Goal: Task Accomplishment & Management: Complete application form

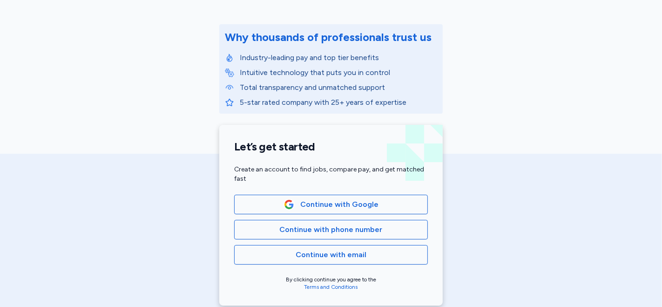
scroll to position [103, 0]
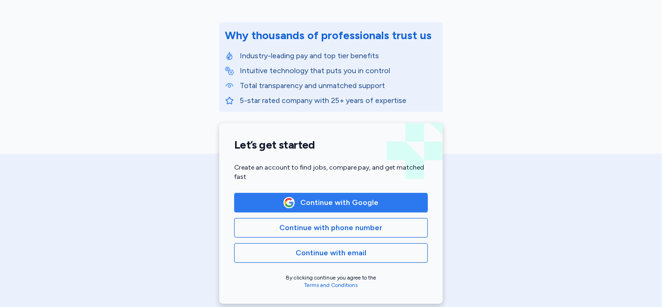
click at [335, 204] on span "Continue with Google" at bounding box center [339, 202] width 78 height 11
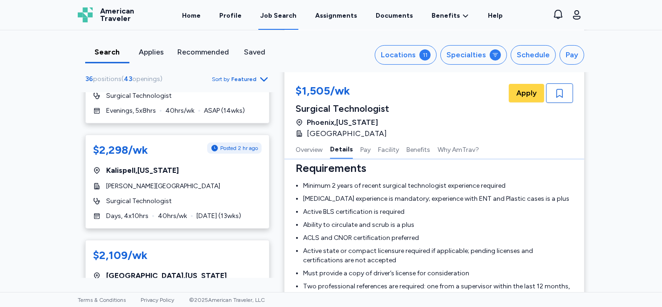
scroll to position [278, 0]
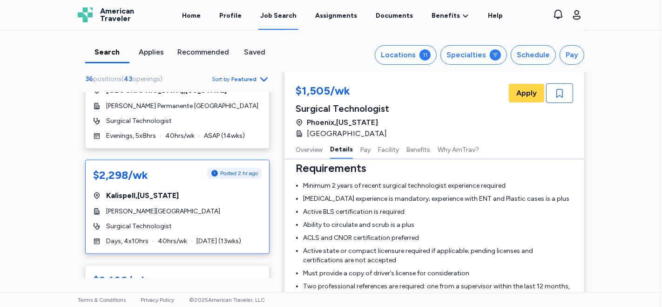
click at [202, 198] on div "Kalispell , [US_STATE]" at bounding box center [177, 195] width 169 height 11
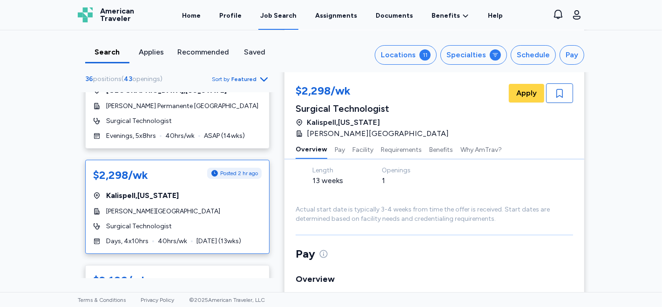
scroll to position [103, 0]
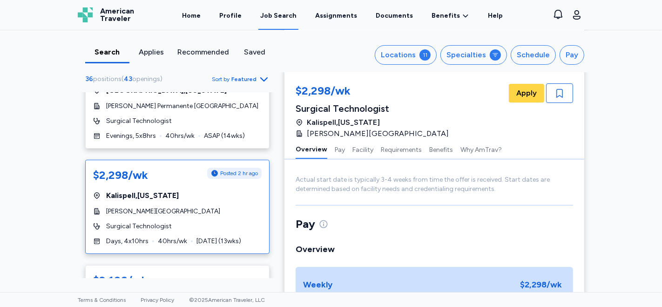
click at [212, 218] on div "$2,298/wk Posted 2 hr ago [GEOGRAPHIC_DATA] , [US_STATE][GEOGRAPHIC_DATA][PERSO…" at bounding box center [177, 207] width 184 height 94
click at [519, 95] on span "Apply" at bounding box center [527, 93] width 20 height 11
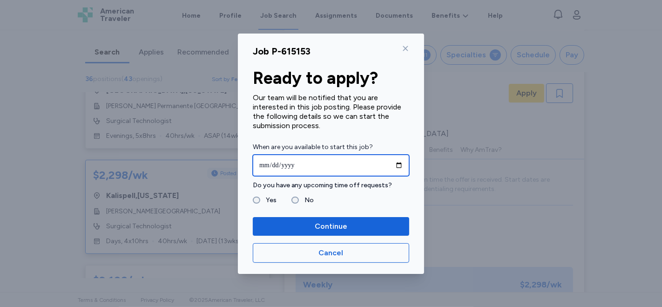
click at [261, 165] on input "date" at bounding box center [331, 165] width 157 height 21
click at [277, 166] on input "date" at bounding box center [331, 165] width 157 height 21
click at [274, 163] on input "date" at bounding box center [331, 165] width 157 height 21
type input "**********"
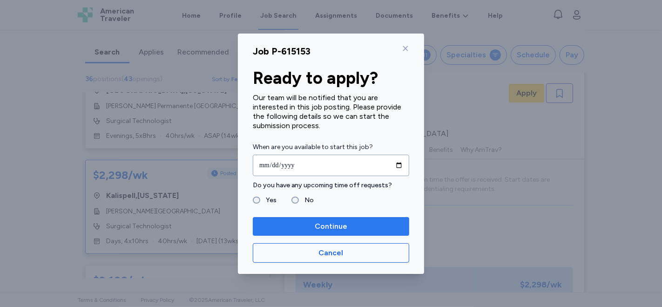
click at [322, 227] on span "Continue" at bounding box center [331, 226] width 33 height 11
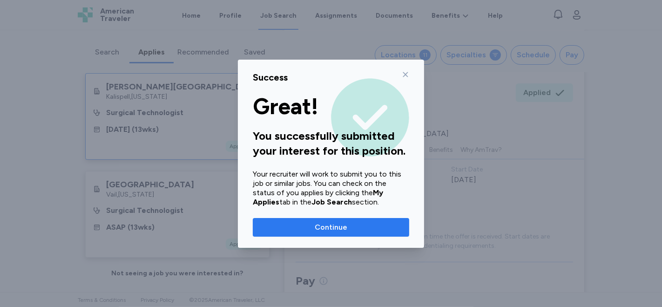
click at [331, 229] on span "Continue" at bounding box center [331, 227] width 33 height 11
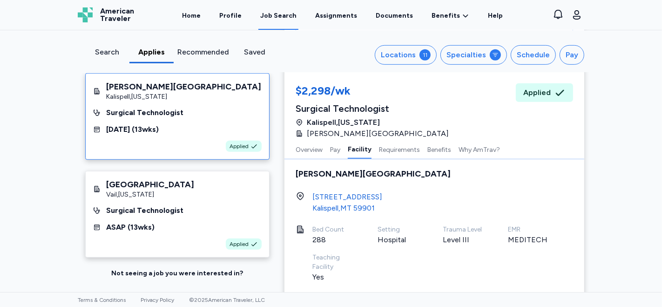
scroll to position [541, 0]
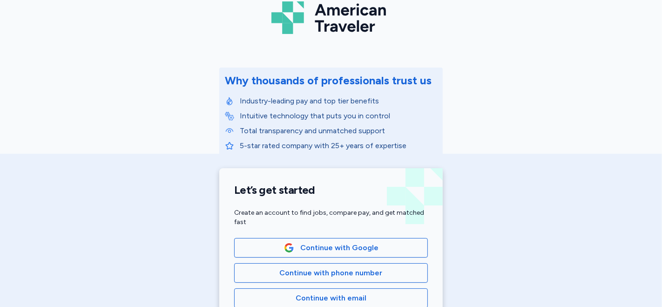
scroll to position [155, 0]
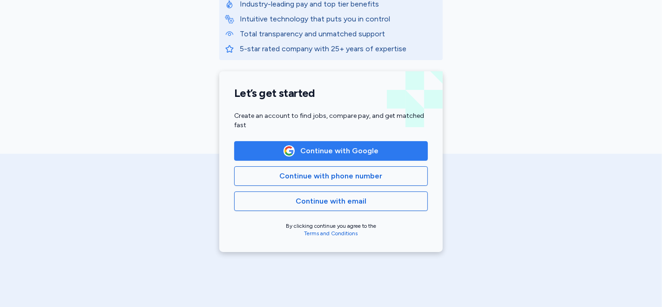
click at [313, 151] on span "Continue with Google" at bounding box center [339, 150] width 78 height 11
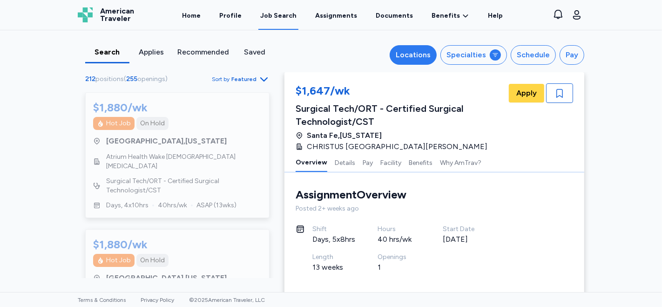
click at [420, 51] on div "Locations" at bounding box center [413, 54] width 35 height 11
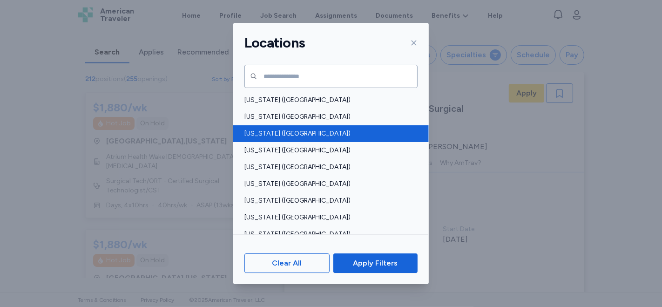
click at [269, 131] on span "Arizona (AZ)" at bounding box center [329, 133] width 168 height 9
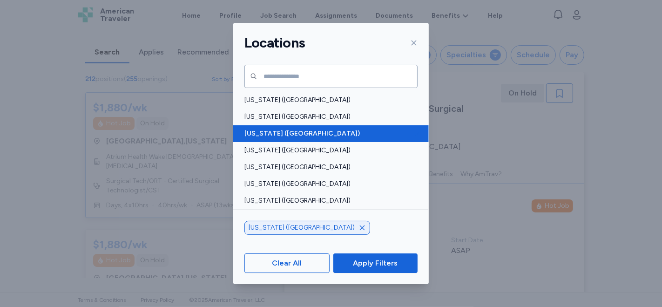
scroll to position [0, 0]
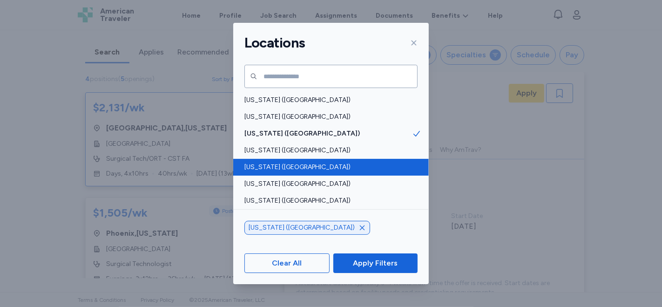
click at [272, 165] on span "California (CA)" at bounding box center [329, 167] width 168 height 9
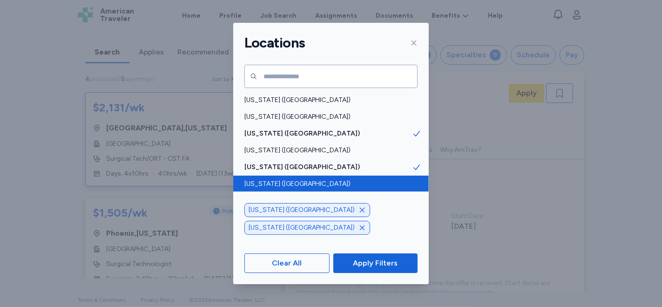
click at [275, 183] on span "Colorado (CO)" at bounding box center [329, 183] width 168 height 9
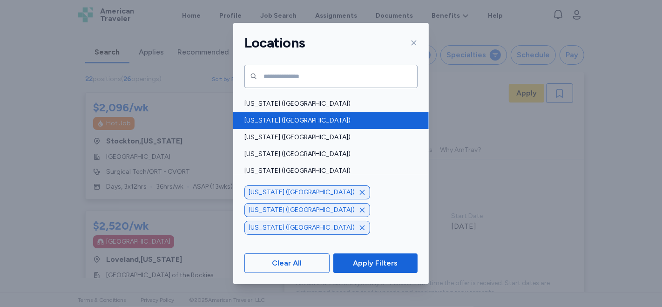
scroll to position [518, 0]
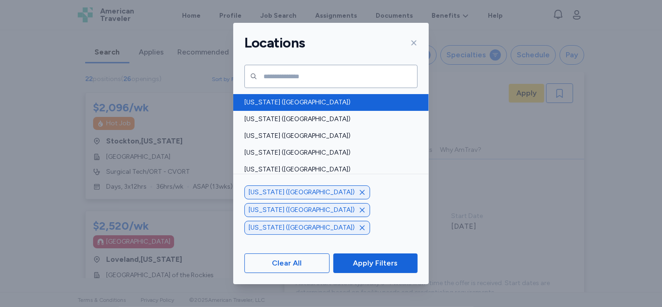
click at [320, 103] on span "New Mexico (NM)" at bounding box center [329, 102] width 168 height 9
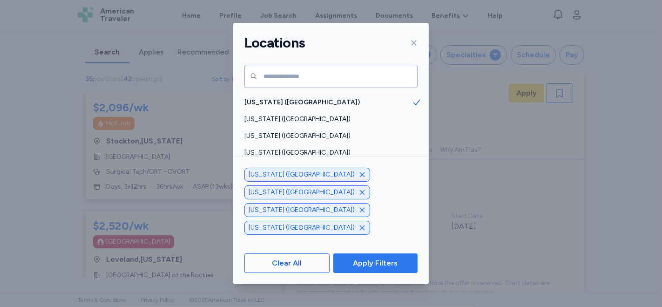
click at [366, 263] on span "Apply Filters" at bounding box center [375, 263] width 45 height 11
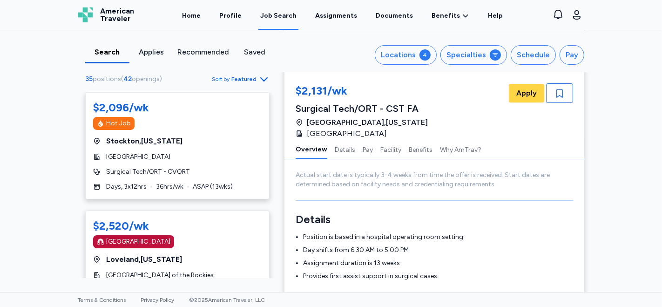
scroll to position [103, 0]
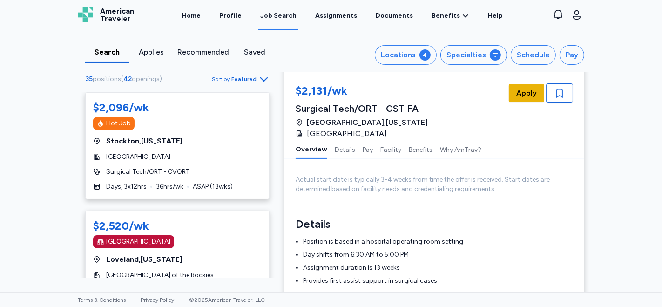
click at [521, 92] on span "Apply" at bounding box center [527, 93] width 20 height 11
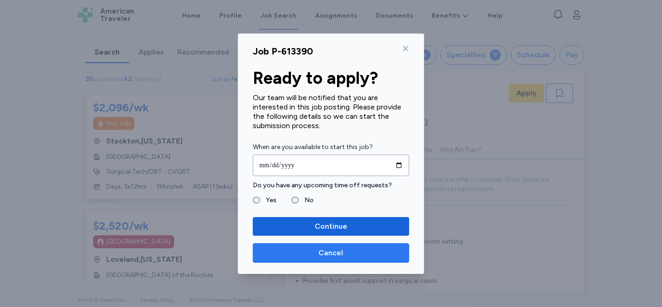
click at [332, 255] on span "Cancel" at bounding box center [331, 252] width 25 height 11
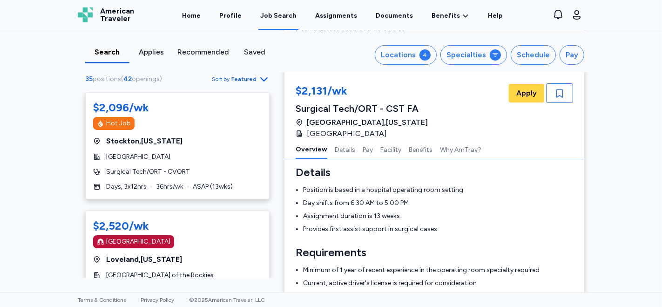
scroll to position [0, 0]
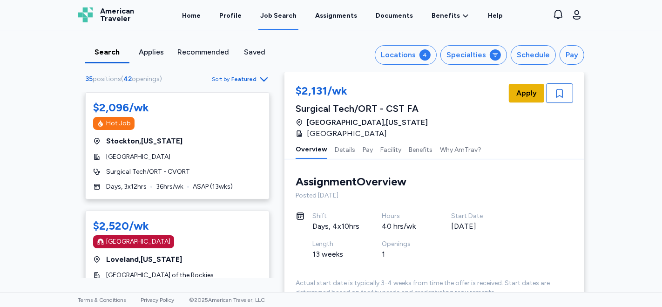
click at [520, 89] on span "Apply" at bounding box center [527, 93] width 20 height 11
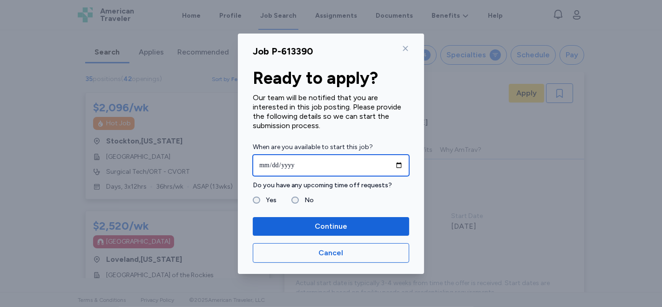
click at [267, 163] on input "date" at bounding box center [331, 165] width 157 height 21
type input "**********"
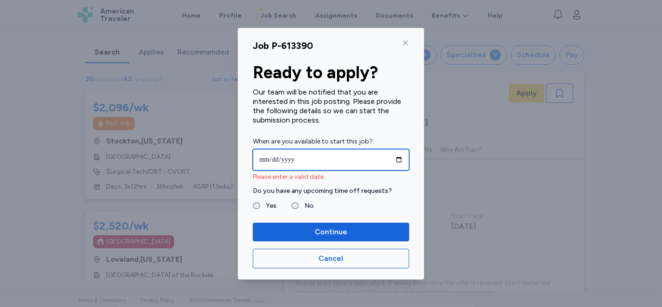
click at [297, 163] on input "date" at bounding box center [331, 159] width 157 height 21
click at [299, 158] on input "date" at bounding box center [331, 159] width 157 height 21
click at [287, 158] on input "date" at bounding box center [331, 159] width 157 height 21
click at [278, 157] on input "date" at bounding box center [331, 159] width 157 height 21
click at [401, 160] on input "date" at bounding box center [331, 159] width 157 height 21
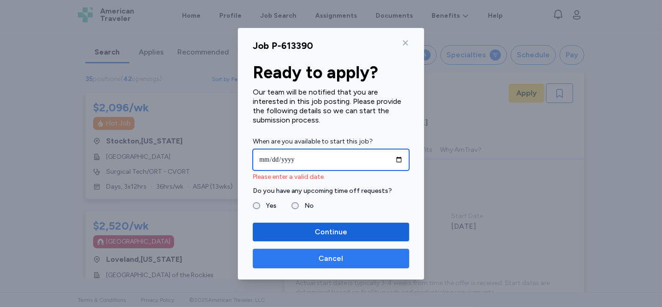
type input "**********"
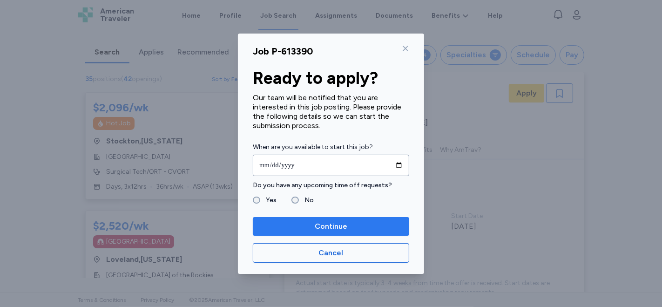
click at [316, 226] on span "Continue" at bounding box center [331, 226] width 33 height 11
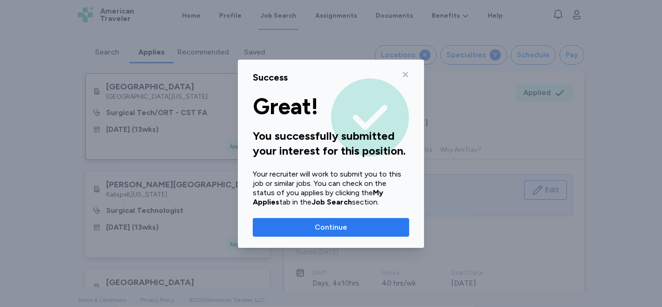
click at [374, 227] on span "Continue" at bounding box center [331, 227] width 142 height 11
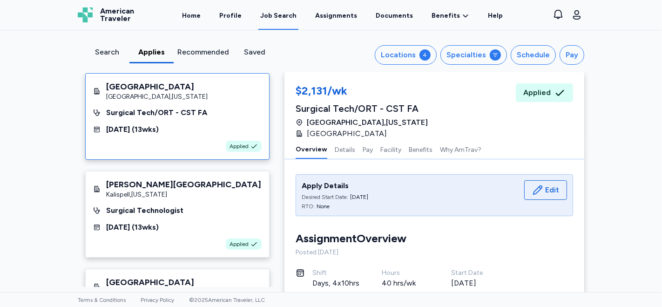
click at [513, 119] on div "$2,131/wk Surgical Tech/ORT - CST FA Tucson , Arizona Northwest Medical Center …" at bounding box center [435, 111] width 278 height 56
click at [353, 109] on div "Surgical Tech/ORT - CST FA" at bounding box center [362, 108] width 132 height 13
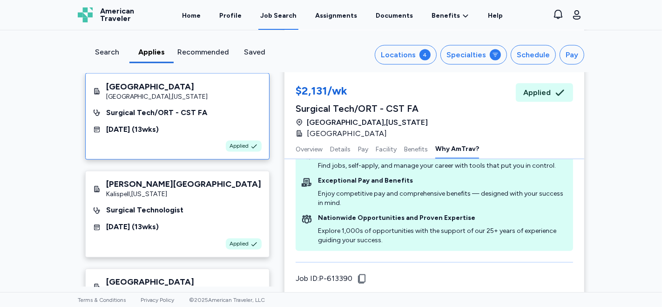
click at [147, 52] on div "Applies" at bounding box center [151, 52] width 37 height 11
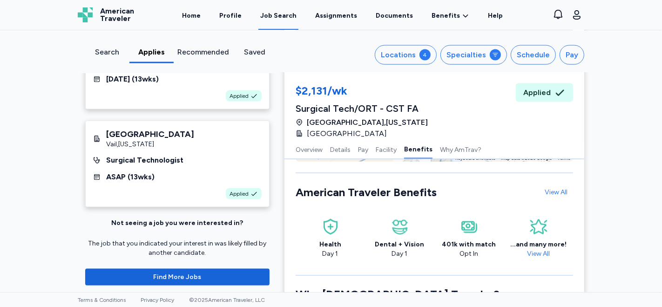
scroll to position [153, 0]
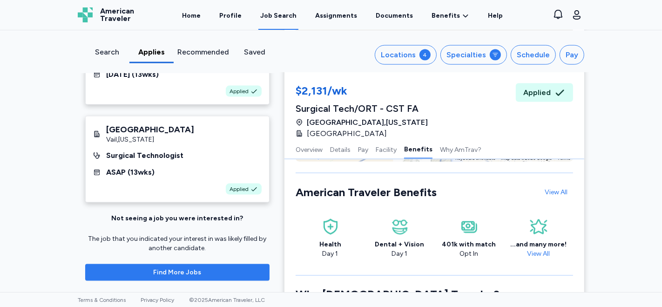
click at [176, 272] on span "Find More Jobs" at bounding box center [178, 272] width 48 height 9
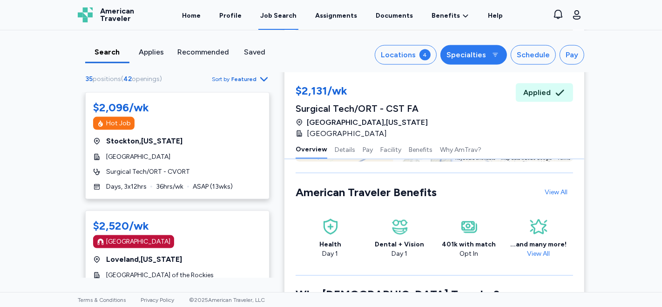
click at [494, 55] on icon "button" at bounding box center [495, 54] width 7 height 7
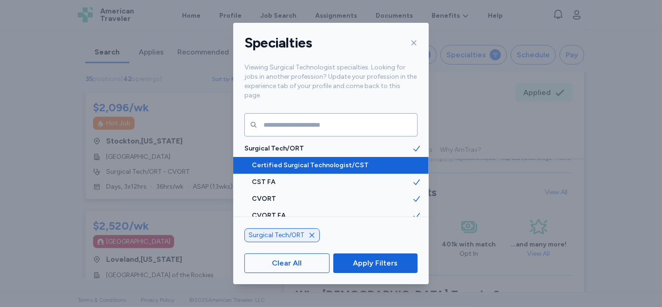
click at [313, 161] on span "Certified Surgical Technologist/CST" at bounding box center [332, 165] width 160 height 9
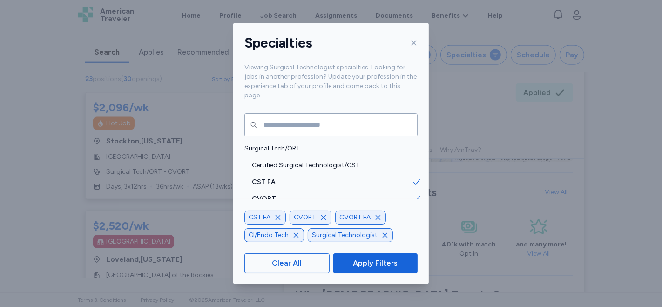
click at [377, 219] on icon "button" at bounding box center [378, 217] width 7 height 7
click at [386, 217] on icon "button" at bounding box center [386, 217] width 7 height 7
click at [324, 221] on icon "button" at bounding box center [323, 217] width 7 height 7
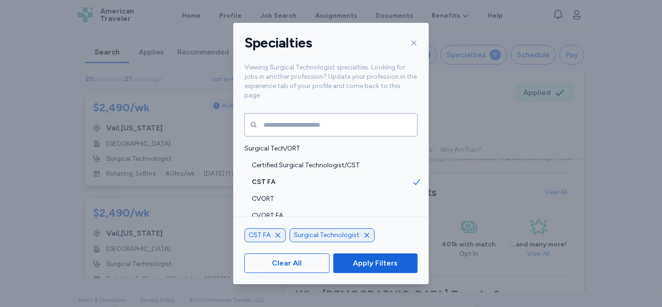
click at [277, 236] on icon "button" at bounding box center [277, 235] width 7 height 7
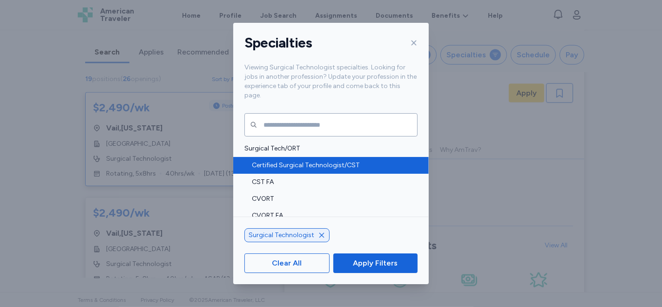
scroll to position [0, 0]
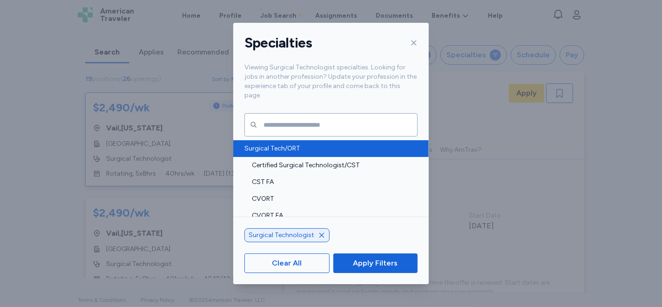
click at [293, 144] on span "Surgical Tech/ORT" at bounding box center [329, 148] width 168 height 9
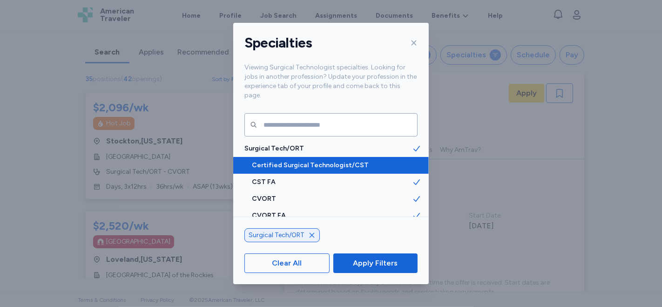
click at [321, 161] on span "Certified Surgical Technologist/CST" at bounding box center [332, 165] width 160 height 9
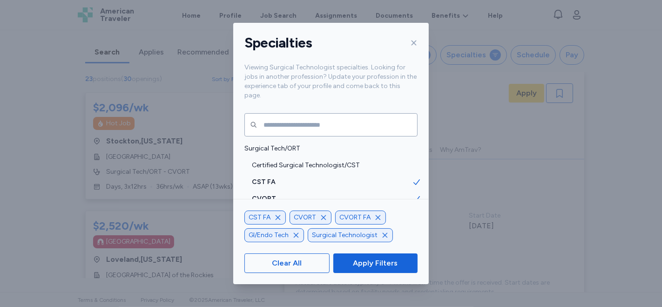
drag, startPoint x: 278, startPoint y: 219, endPoint x: 287, endPoint y: 218, distance: 9.4
click at [278, 219] on icon "button" at bounding box center [277, 217] width 7 height 7
click at [333, 218] on icon "button" at bounding box center [332, 217] width 7 height 7
click at [339, 218] on icon "button" at bounding box center [341, 217] width 7 height 7
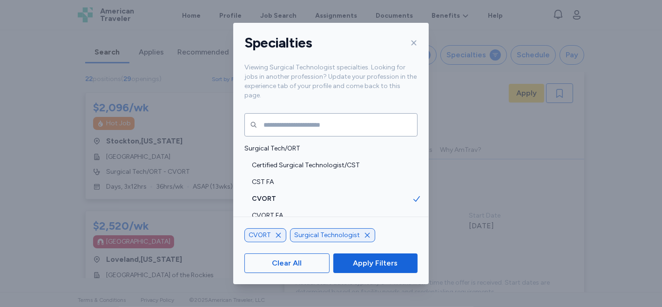
click at [278, 235] on icon "button" at bounding box center [278, 234] width 5 height 5
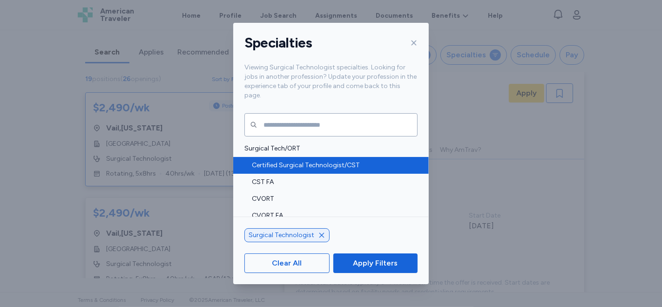
click at [345, 161] on span "Certified Surgical Technologist/CST" at bounding box center [332, 165] width 160 height 9
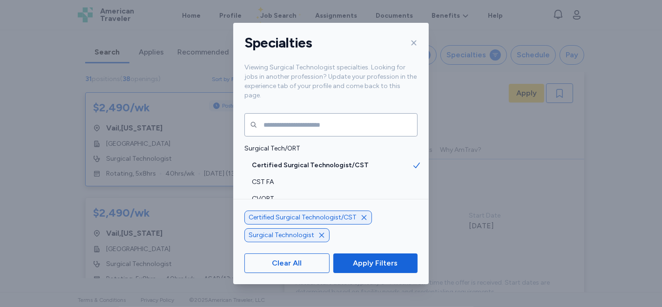
click at [364, 262] on span "Apply Filters" at bounding box center [375, 263] width 45 height 11
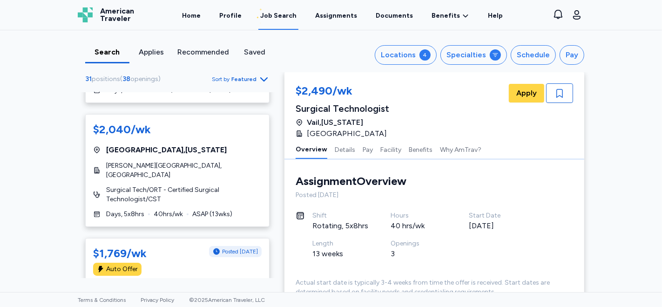
scroll to position [623, 0]
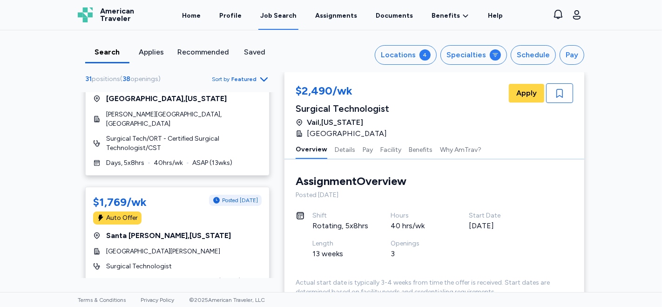
click at [252, 54] on div "Saved" at bounding box center [255, 52] width 37 height 11
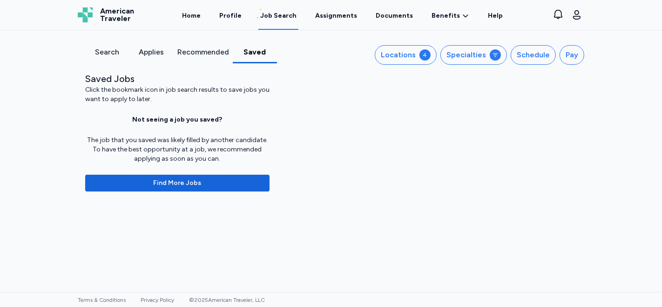
click at [151, 53] on div "Applies" at bounding box center [151, 52] width 37 height 11
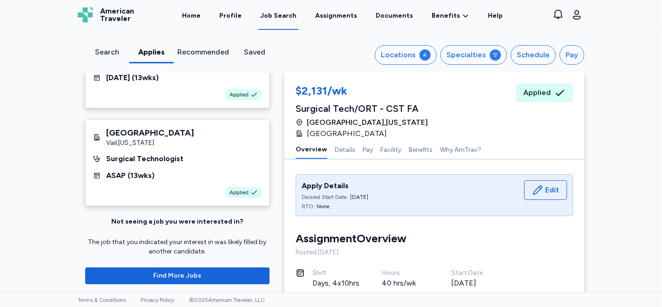
scroll to position [153, 0]
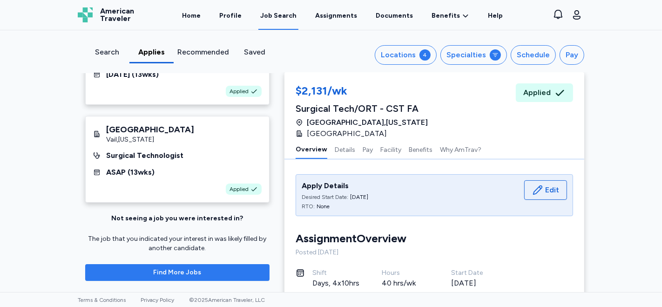
click at [178, 272] on span "Find More Jobs" at bounding box center [178, 272] width 48 height 9
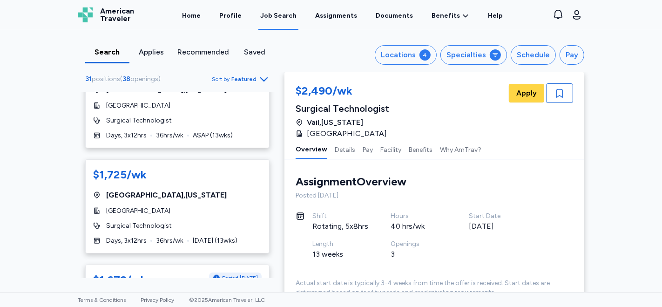
scroll to position [772, 0]
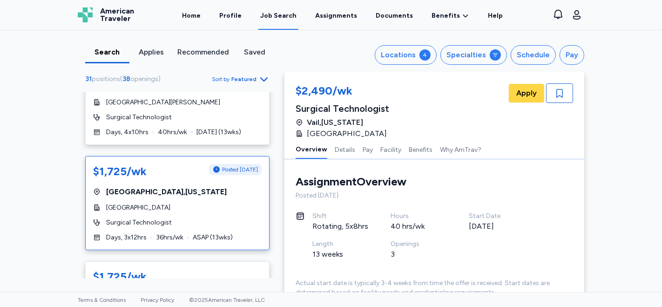
click at [207, 190] on div "$1,725/wk Posted 1 day ago Albuquerque , New Mexico Presbyterian Hospital Surgi…" at bounding box center [177, 203] width 184 height 94
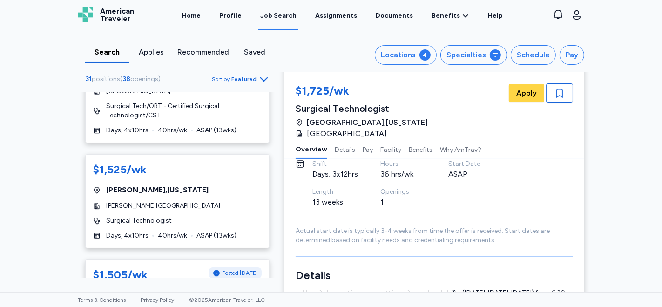
scroll to position [2117, 0]
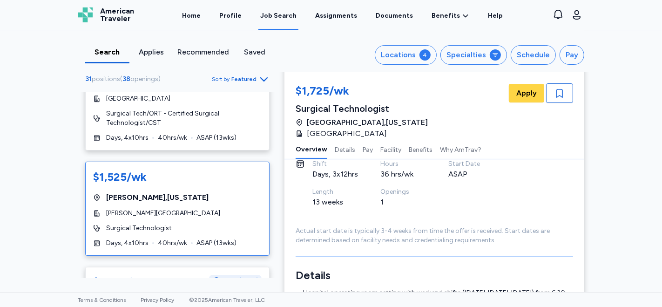
click at [220, 192] on div "Wray , Colorado" at bounding box center [177, 197] width 169 height 11
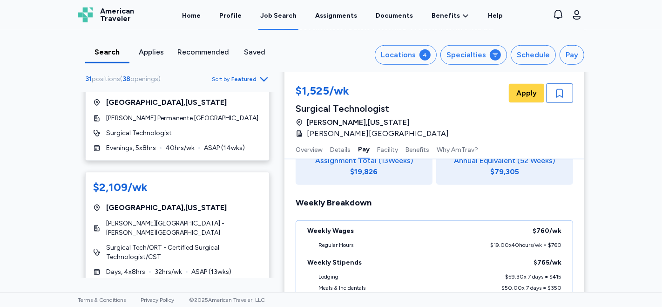
scroll to position [287, 0]
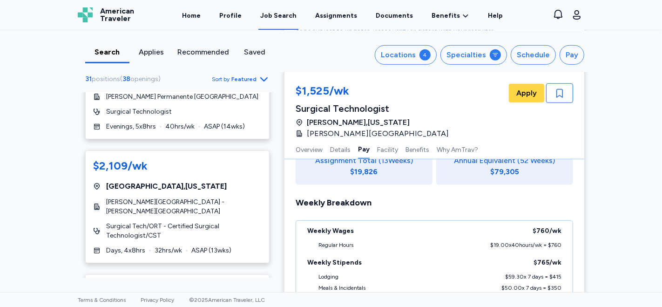
drag, startPoint x: 273, startPoint y: 119, endPoint x: 270, endPoint y: 127, distance: 8.4
click at [270, 127] on div "31 positions ( 38 openings ) Sort by Featured $2,490/wk Posted 1 day ago Vail ,…" at bounding box center [177, 175] width 214 height 205
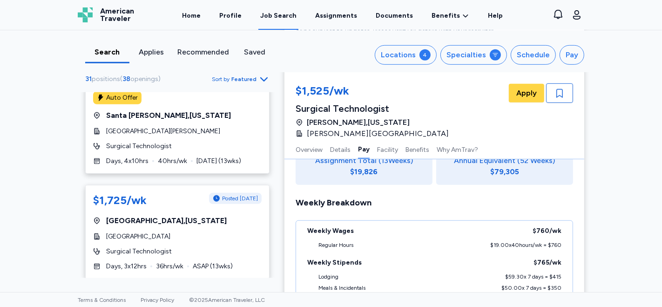
scroll to position [794, 0]
